Goal: Task Accomplishment & Management: Manage account settings

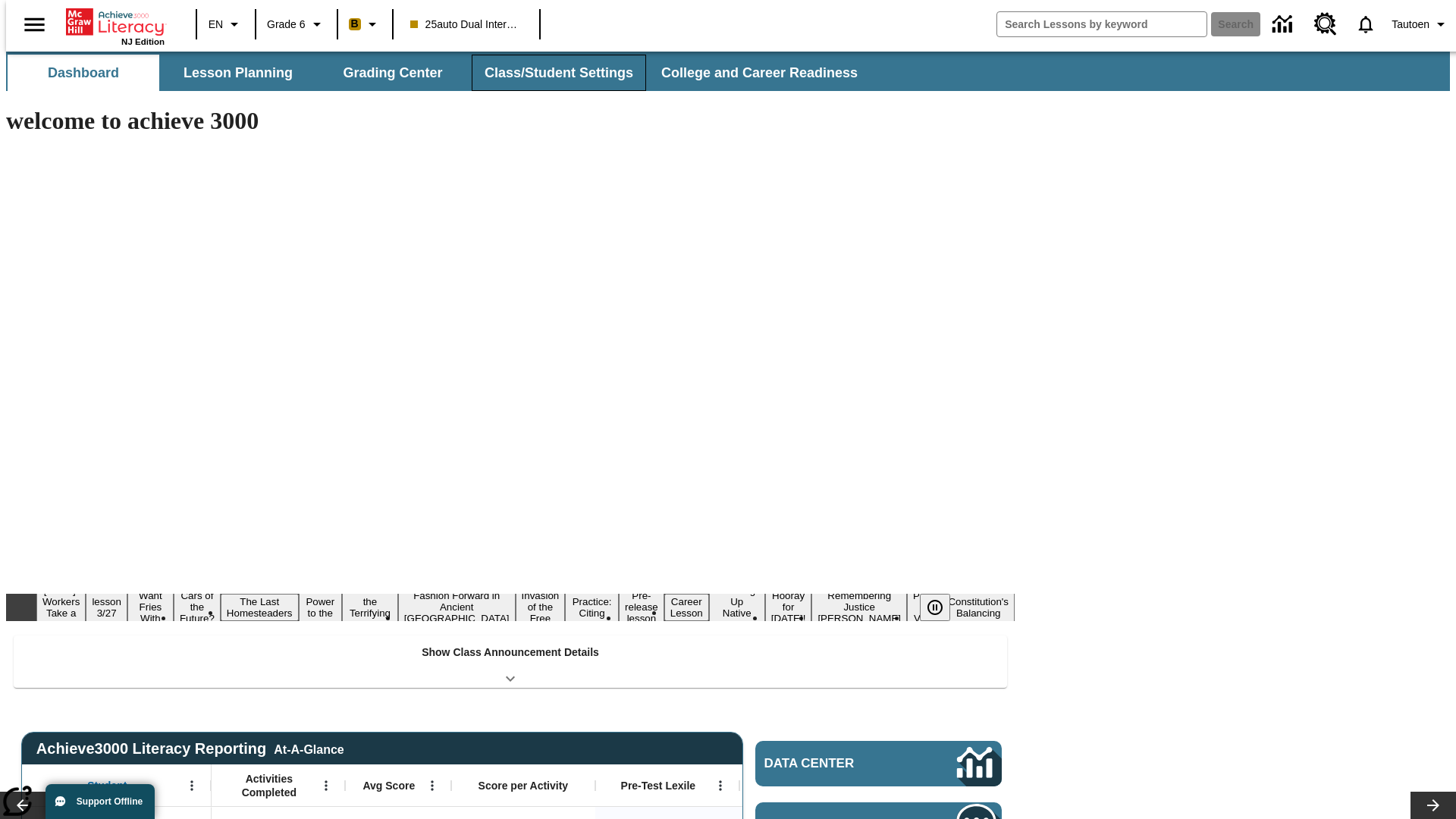
click at [550, 73] on button "Class/Student Settings" at bounding box center [558, 73] width 175 height 36
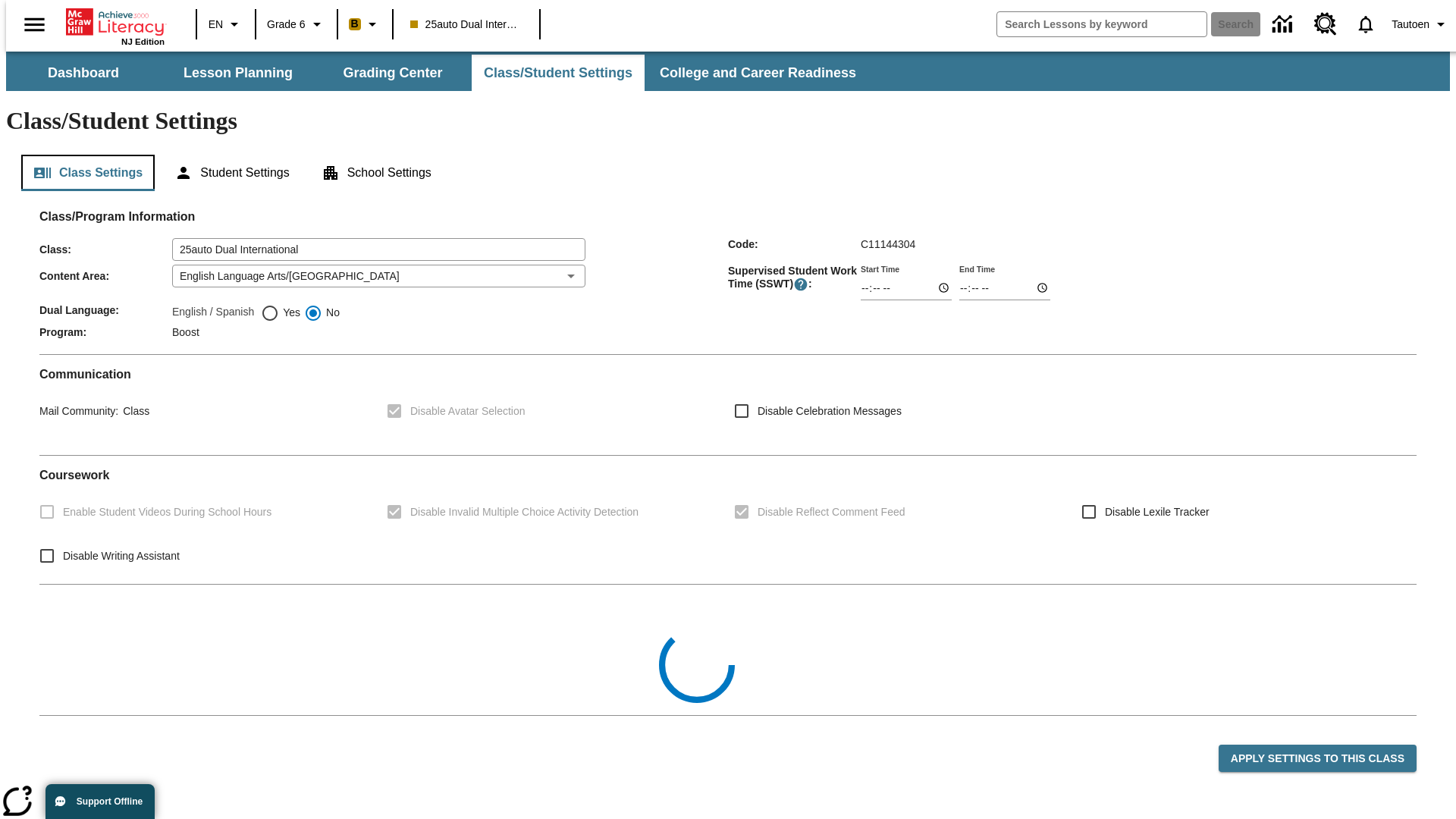
click at [82, 155] on button "Class Settings" at bounding box center [88, 173] width 134 height 36
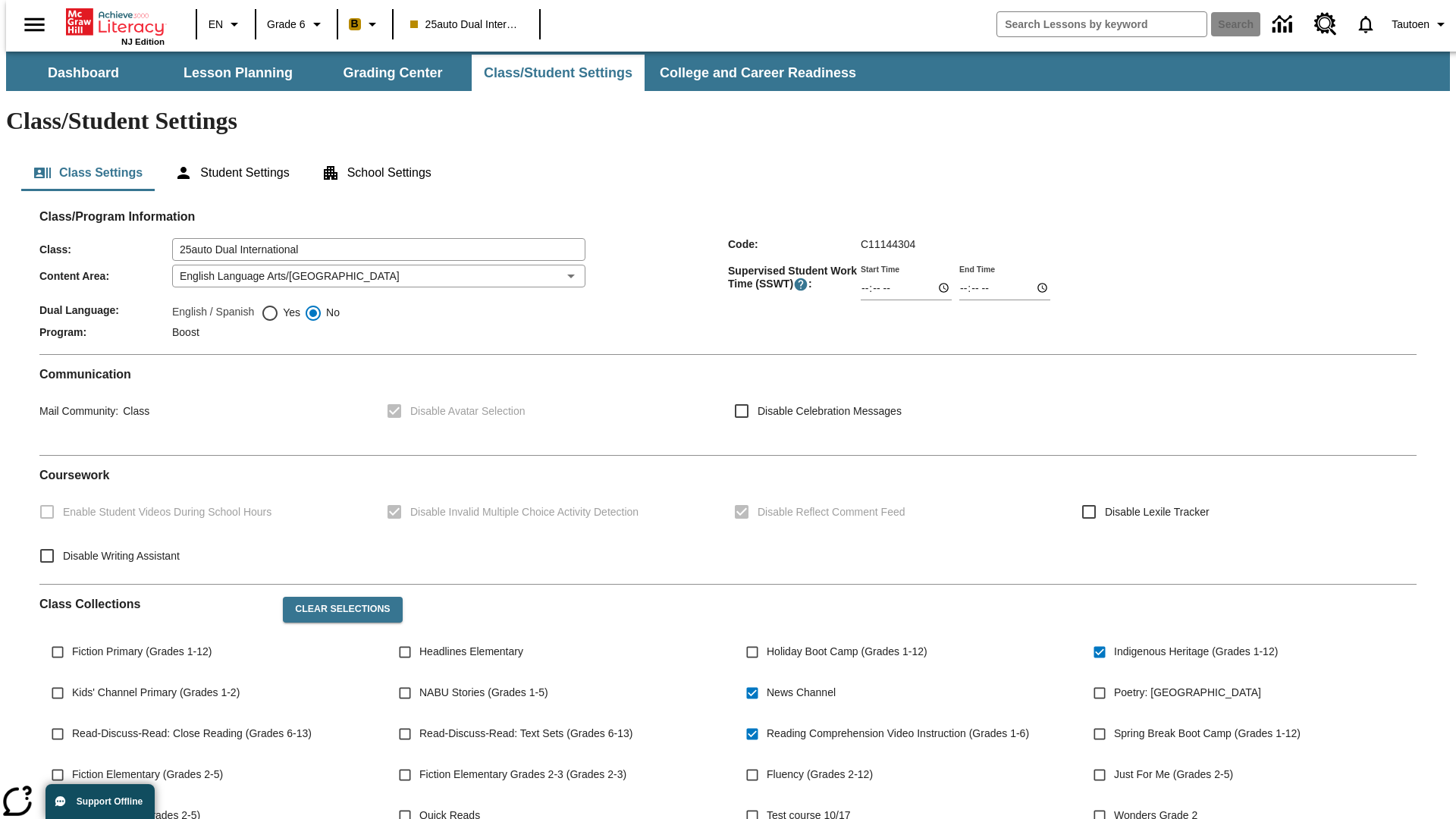
click at [280, 305] on span "Yes" at bounding box center [289, 313] width 21 height 16
click at [279, 304] on input "Yes" at bounding box center [269, 313] width 18 height 18
radio input "true"
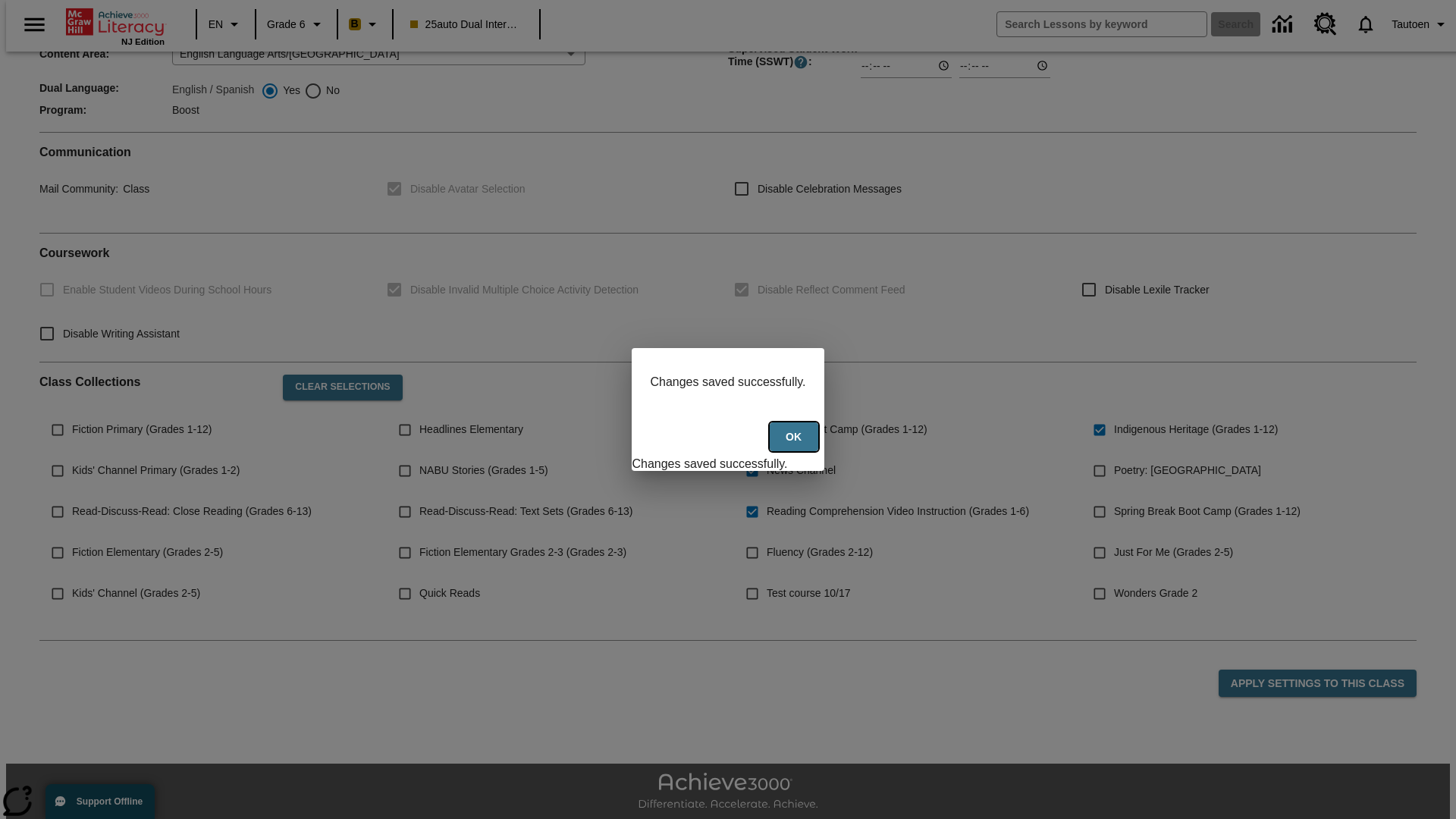
click at [795, 446] on button "Ok" at bounding box center [794, 437] width 49 height 30
